Goal: Submit feedback/report problem

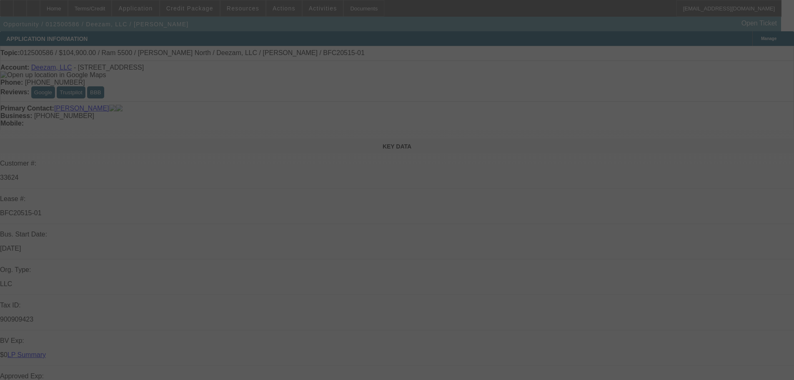
select select "0"
select select "6"
select select "0"
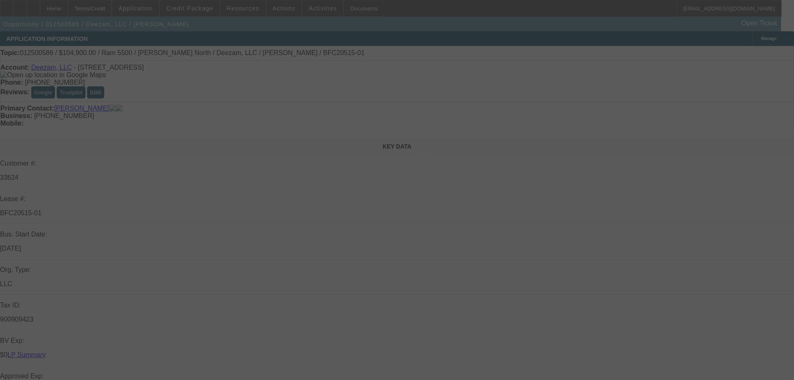
select select "0"
select select "6"
select select "0"
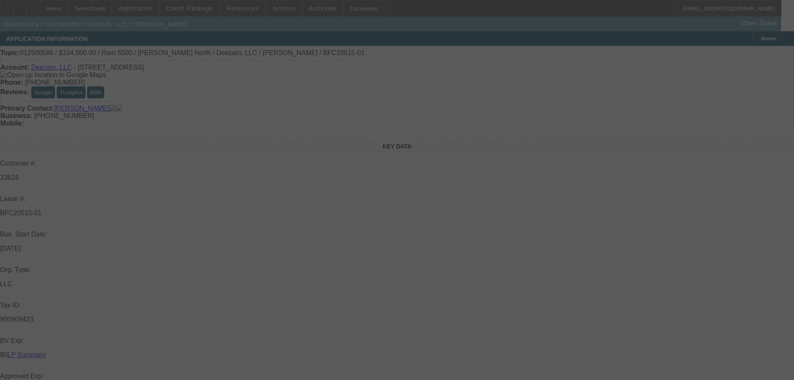
select select "0"
select select "6"
select select "0"
select select "3"
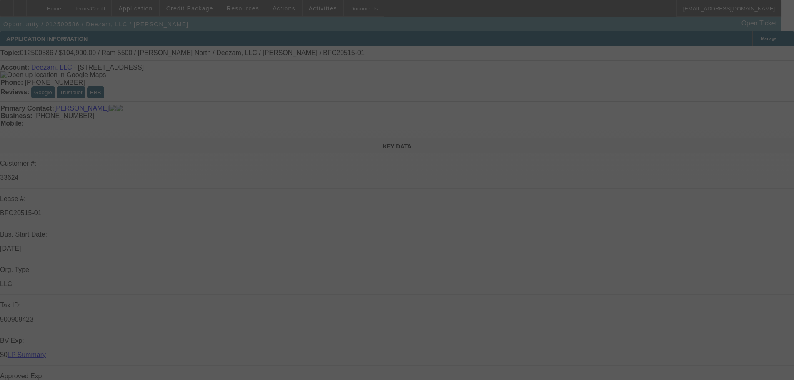
select select "0"
select select "6"
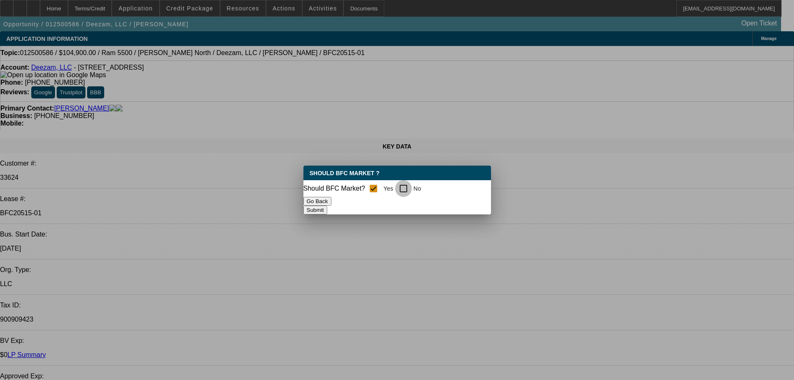
click at [408, 187] on input "No" at bounding box center [403, 188] width 17 height 17
checkbox input "true"
checkbox input "false"
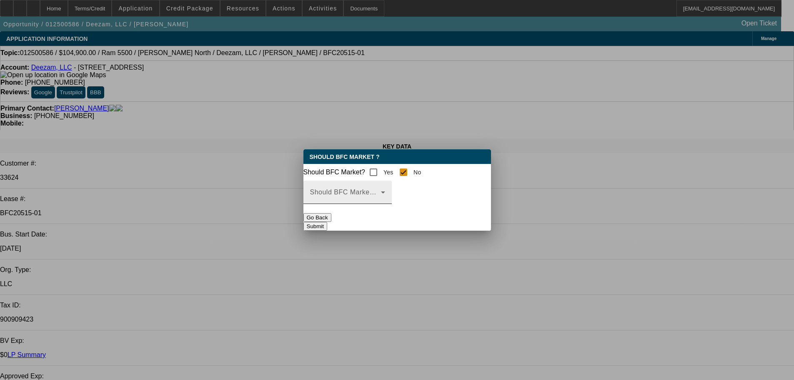
click at [388, 197] on icon at bounding box center [383, 192] width 10 height 10
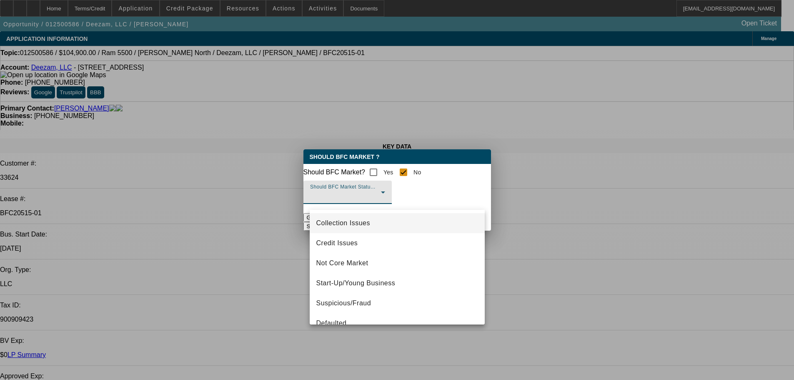
click at [340, 224] on span "Collection Issues" at bounding box center [343, 223] width 54 height 10
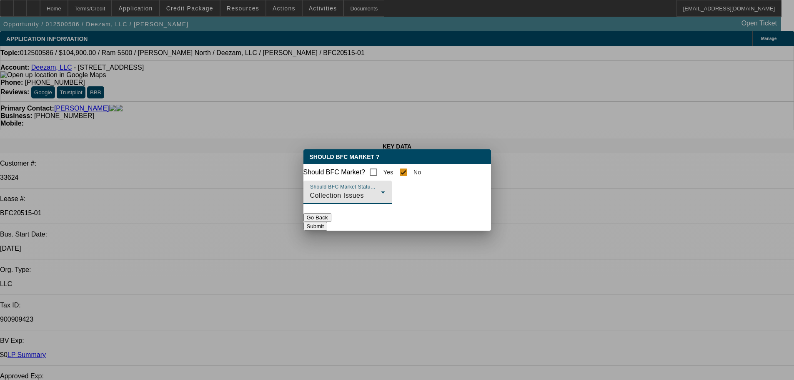
click at [327, 226] on button "Submit" at bounding box center [315, 226] width 24 height 9
